Goal: Information Seeking & Learning: Learn about a topic

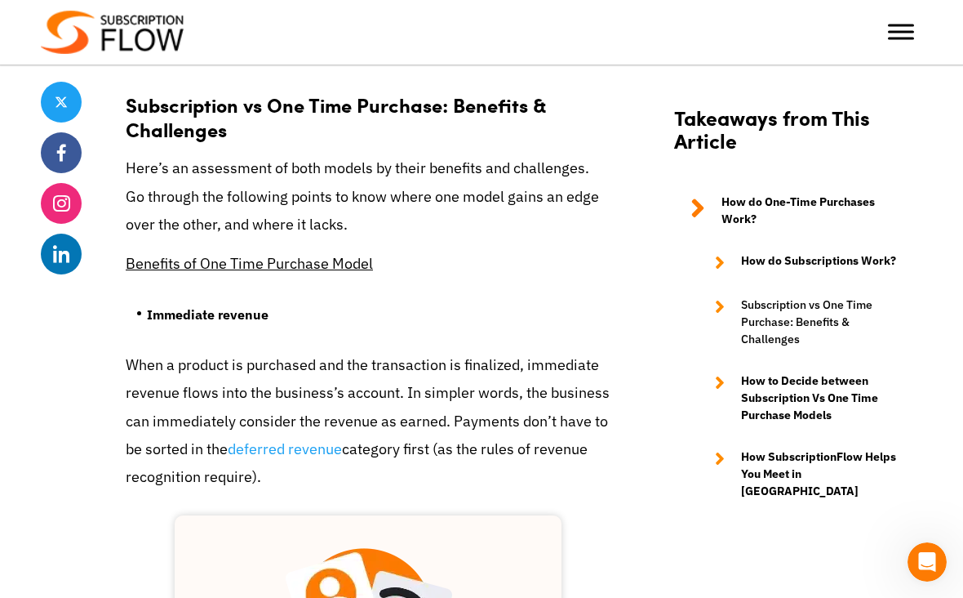
scroll to position [1715, 0]
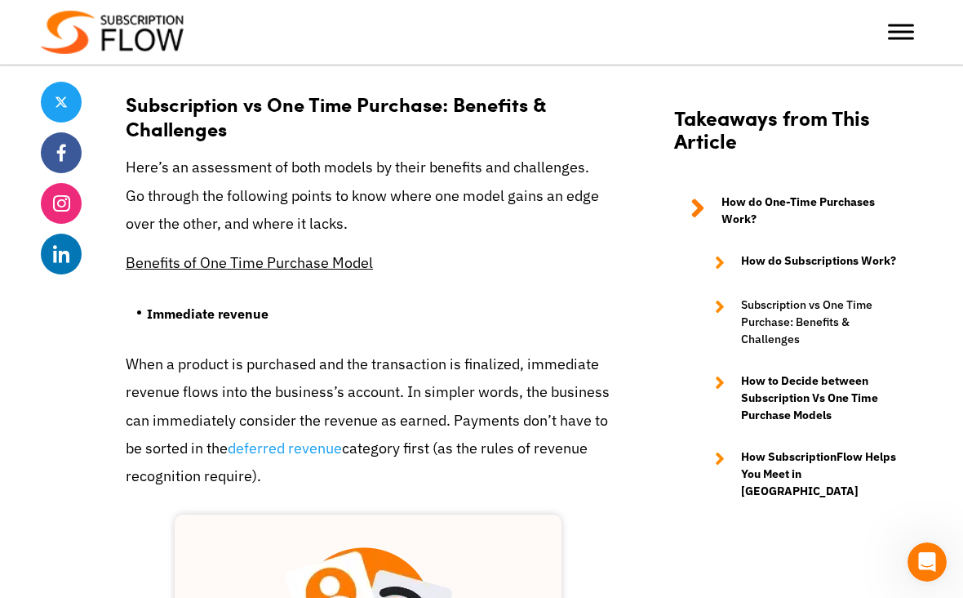
click at [348, 253] on u "Benefits of One Time Purchase Model" at bounding box center [249, 262] width 247 height 19
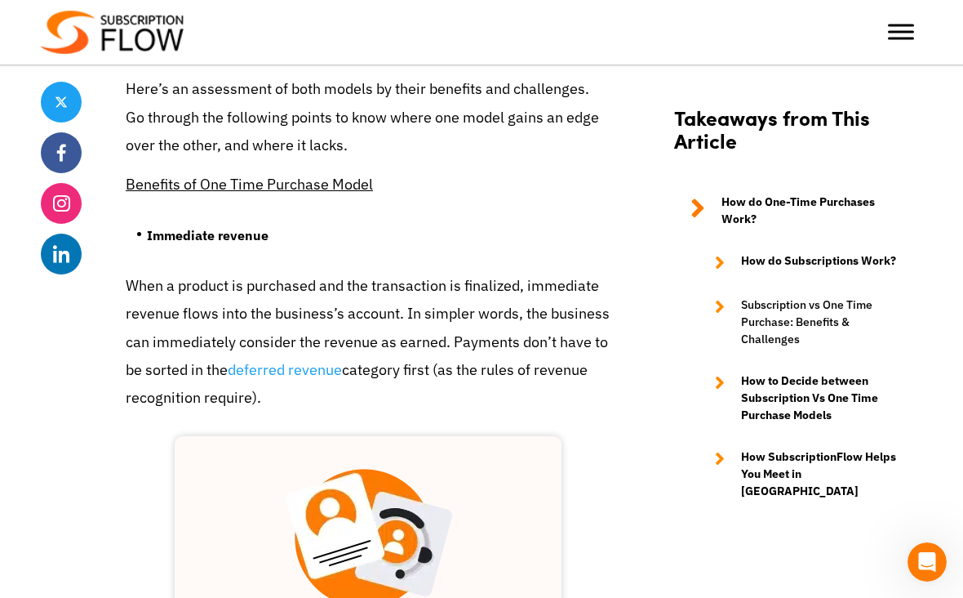
scroll to position [1813, 0]
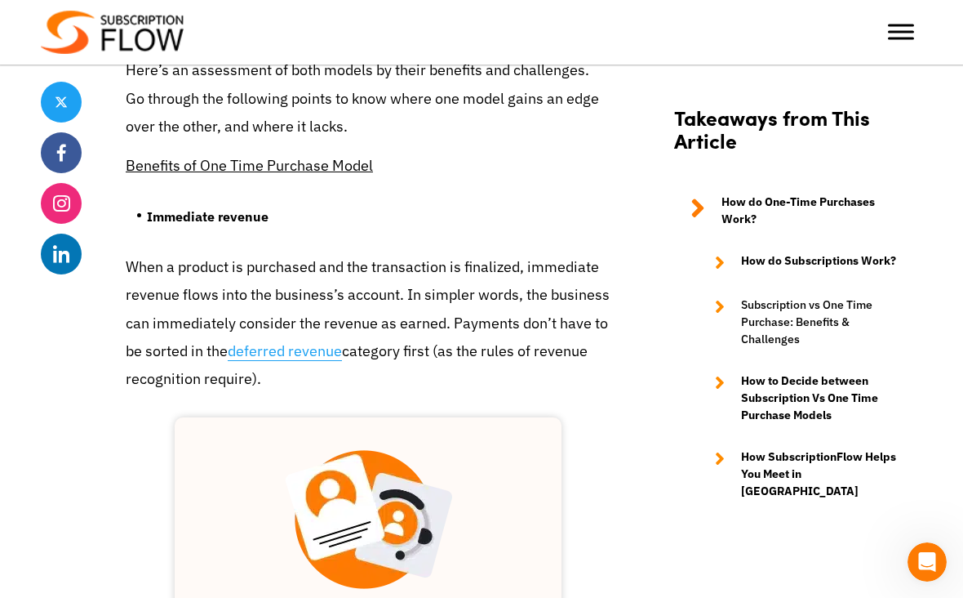
click at [318, 341] on link "deferred revenue" at bounding box center [285, 351] width 114 height 20
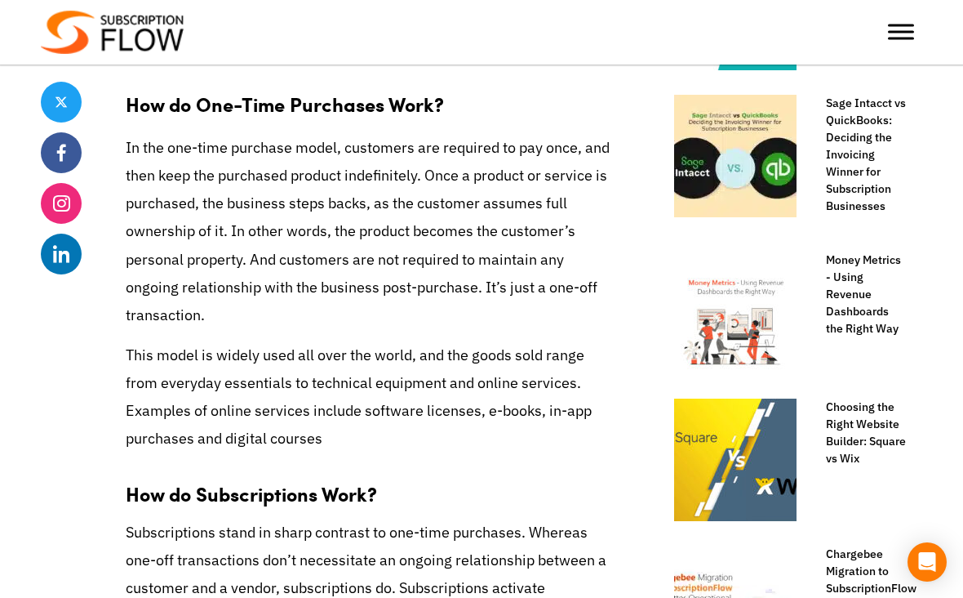
scroll to position [870, 0]
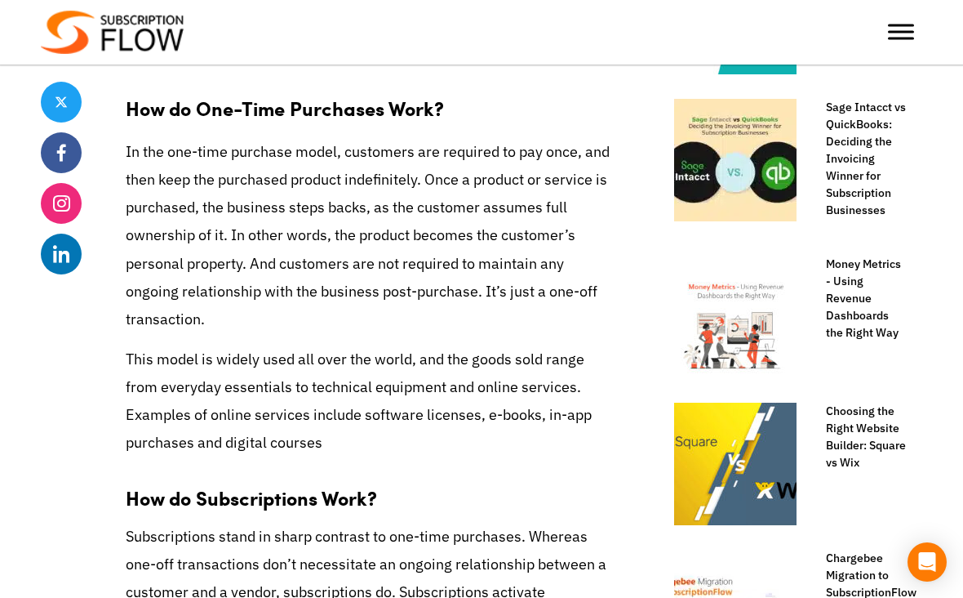
click at [284, 188] on p "In the one-time purchase model, customers are required to pay once, and then ke…" at bounding box center [368, 235] width 485 height 195
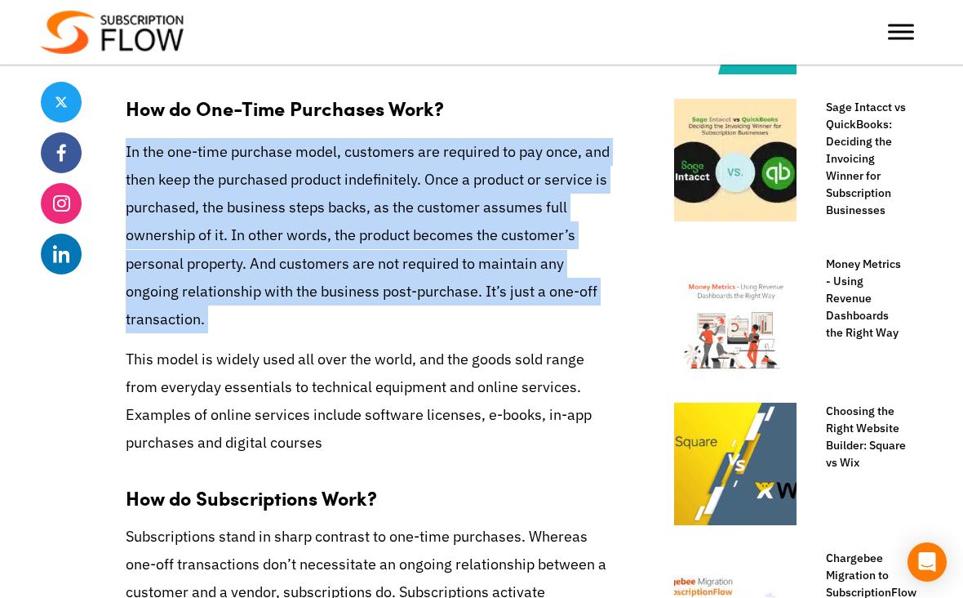
click at [284, 188] on p "In the one-time purchase model, customers are required to pay once, and then ke…" at bounding box center [368, 235] width 485 height 195
click at [310, 221] on p "In the one-time purchase model, customers are required to pay once, and then ke…" at bounding box center [368, 235] width 485 height 195
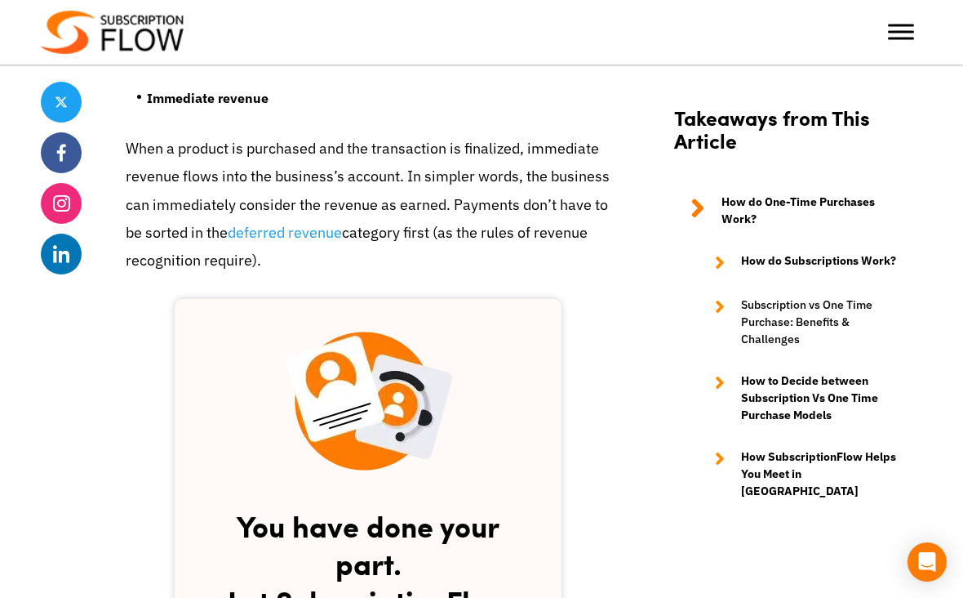
scroll to position [2047, 0]
